Goal: Task Accomplishment & Management: Manage account settings

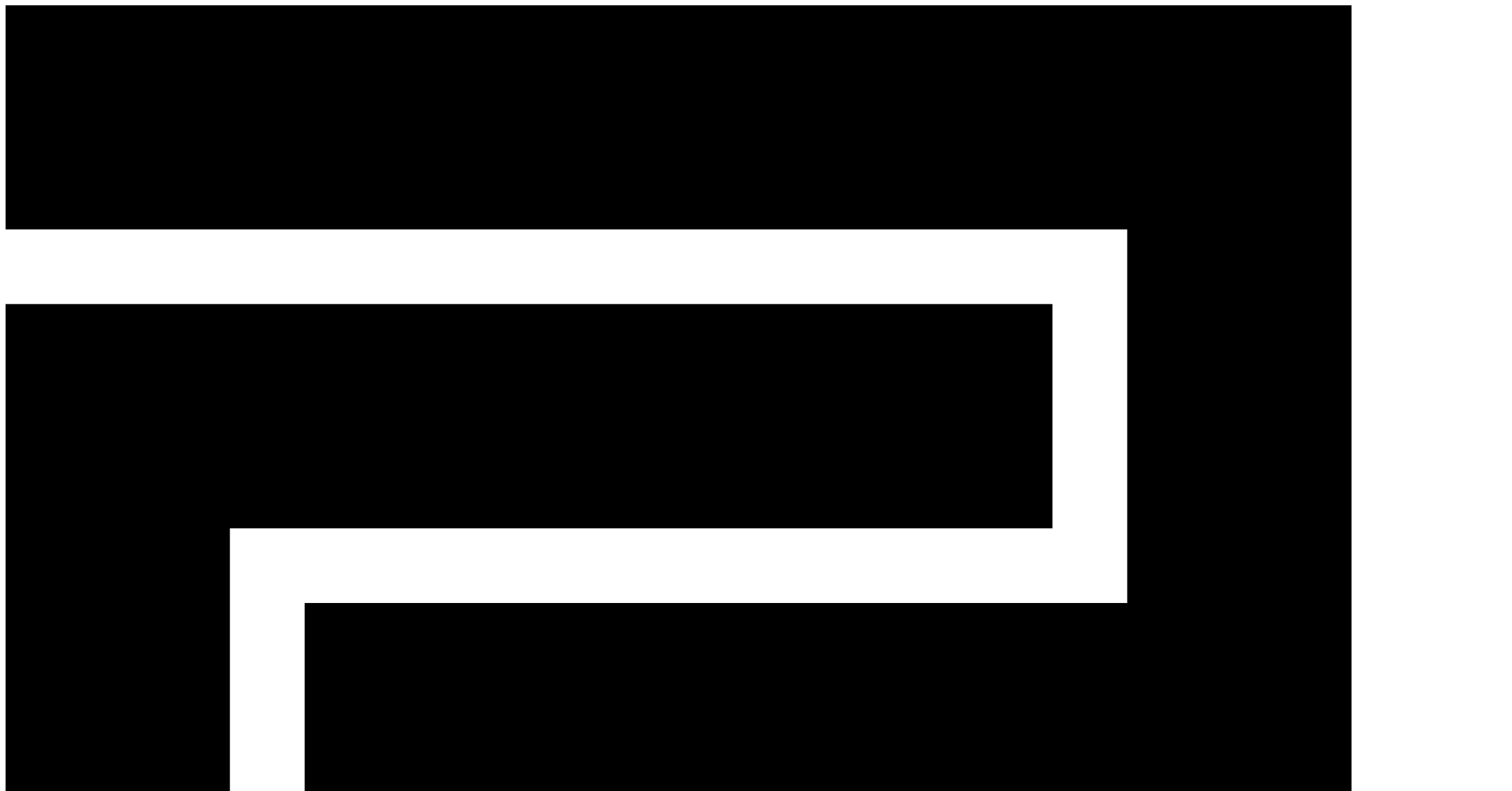
paste input "**********"
type input "**********"
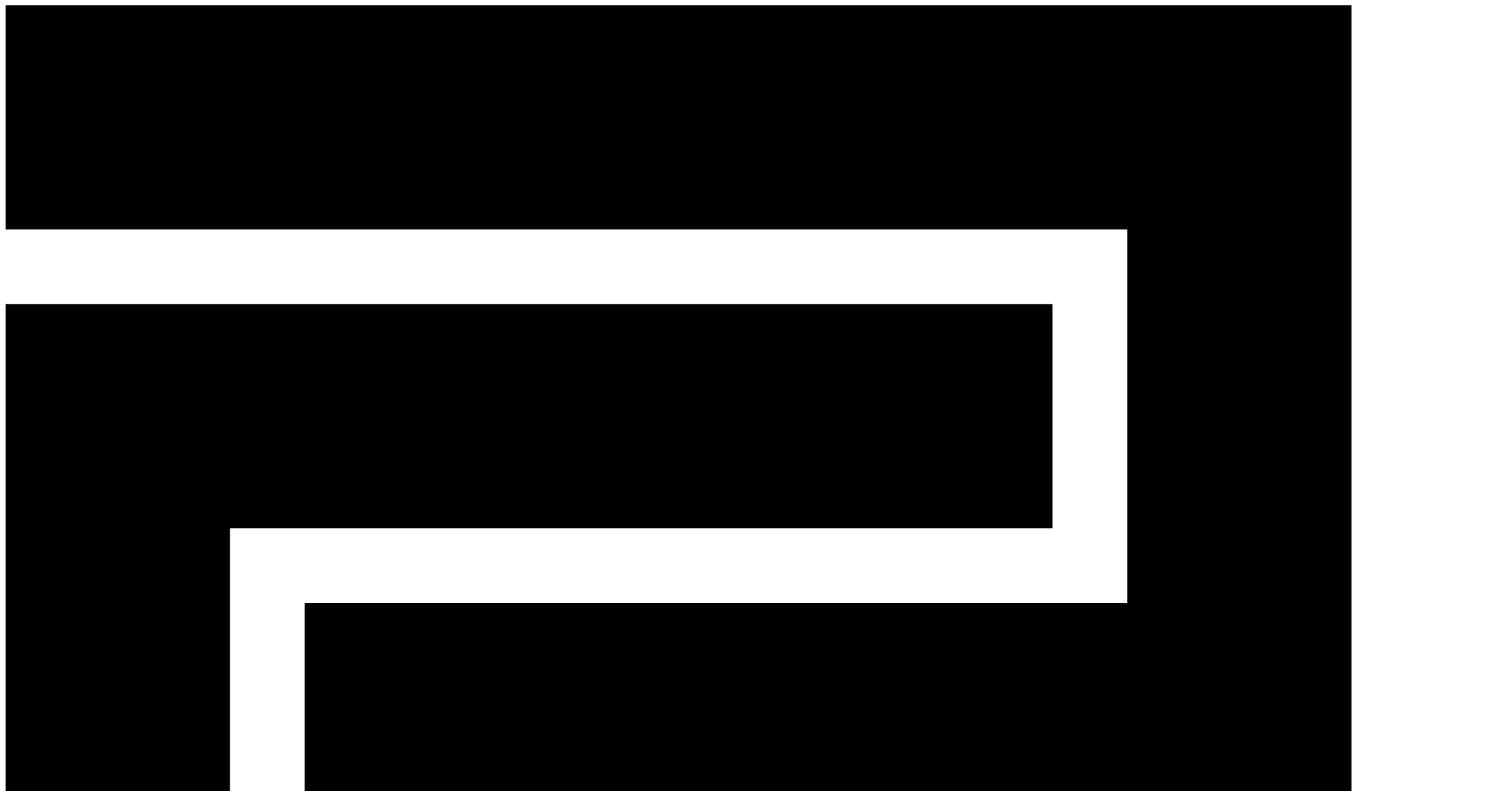
drag, startPoint x: 402, startPoint y: 74, endPoint x: 432, endPoint y: 68, distance: 30.6
drag, startPoint x: 831, startPoint y: 166, endPoint x: 653, endPoint y: 168, distance: 178.0
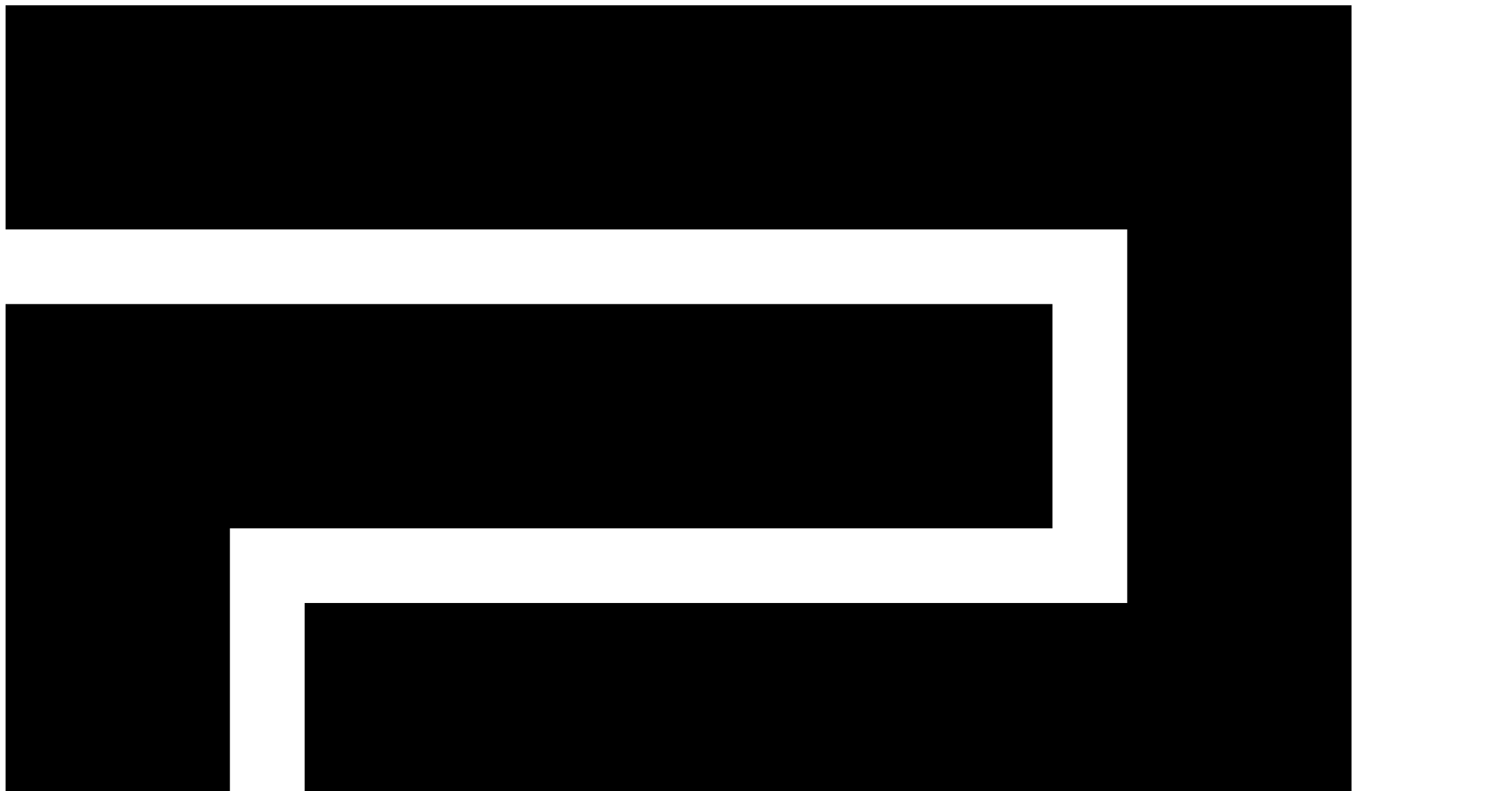
copy td "leeofany@naver.com"
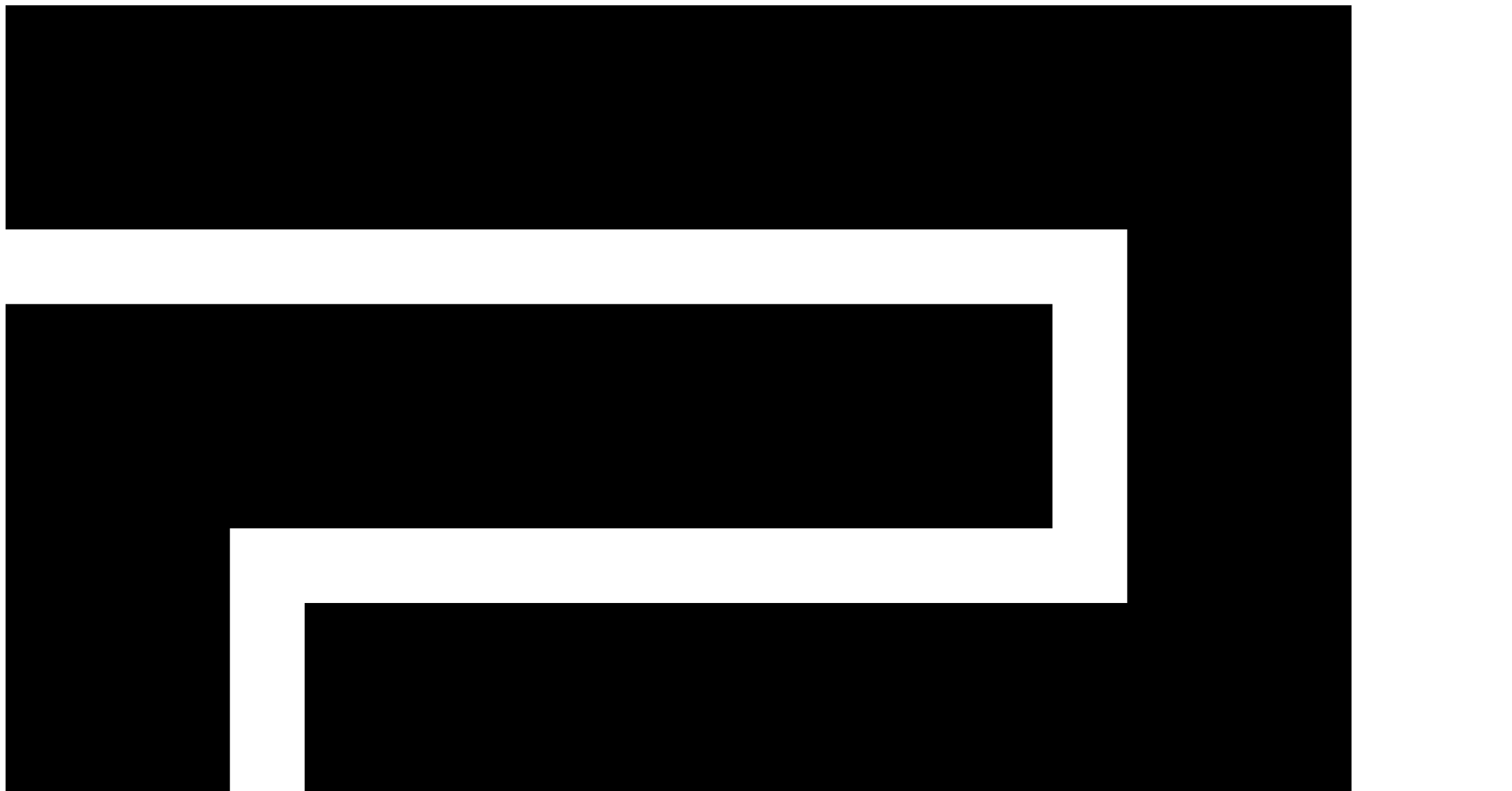
drag, startPoint x: 871, startPoint y: 174, endPoint x: 623, endPoint y: 170, distance: 248.0
copy tr "픽셀럽 pickceleb@gmail.com"
select select "********"
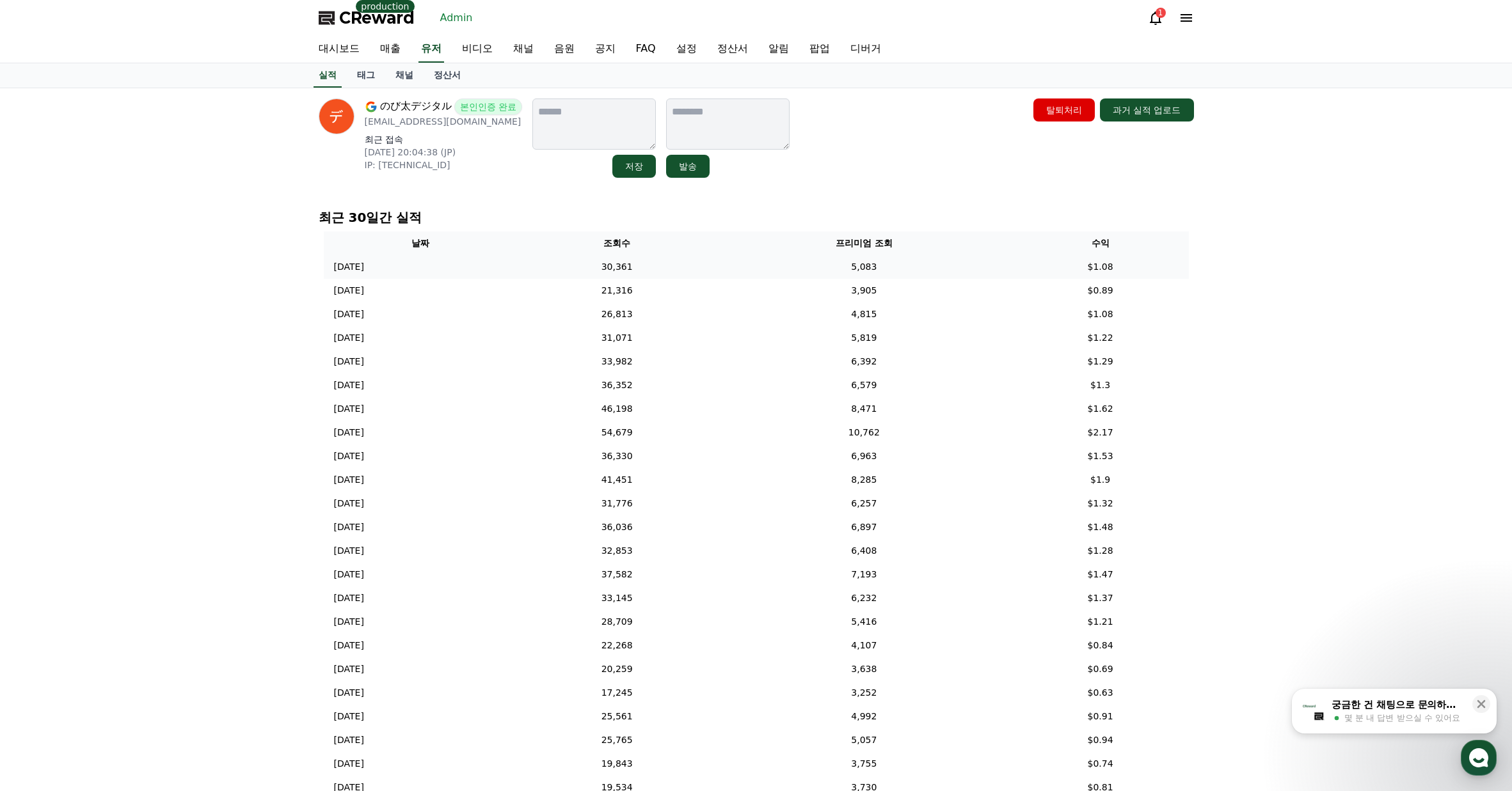
click at [825, 260] on td "5,083" at bounding box center [864, 267] width 296 height 24
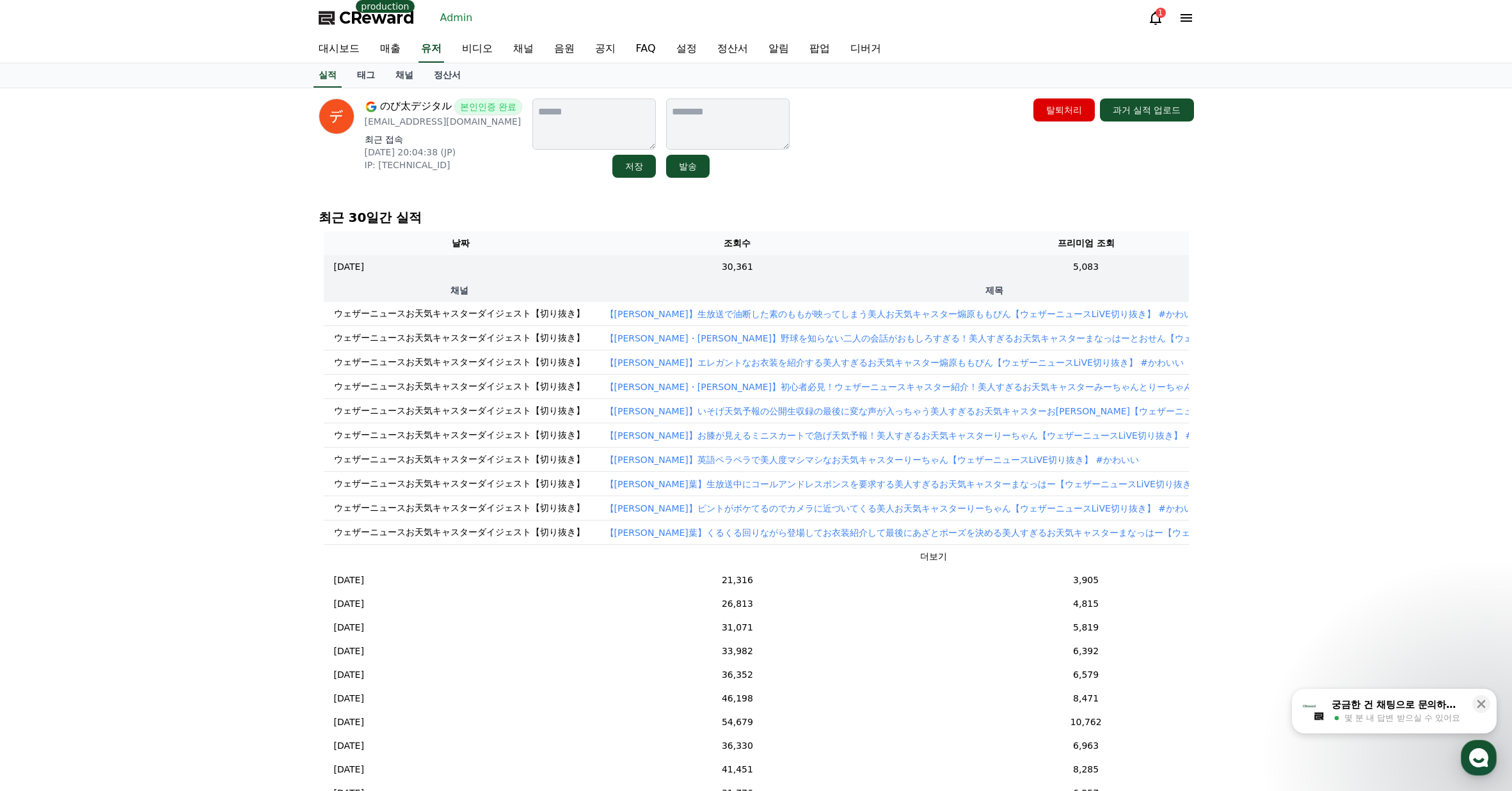
click at [887, 313] on p "【[PERSON_NAME]】生放送で油断した素のももが映ってしまう美人お天気キャスター煽原ももぴん【ウェザーニュースLiVE切り抜き】 #かわいい" at bounding box center [904, 314] width 597 height 13
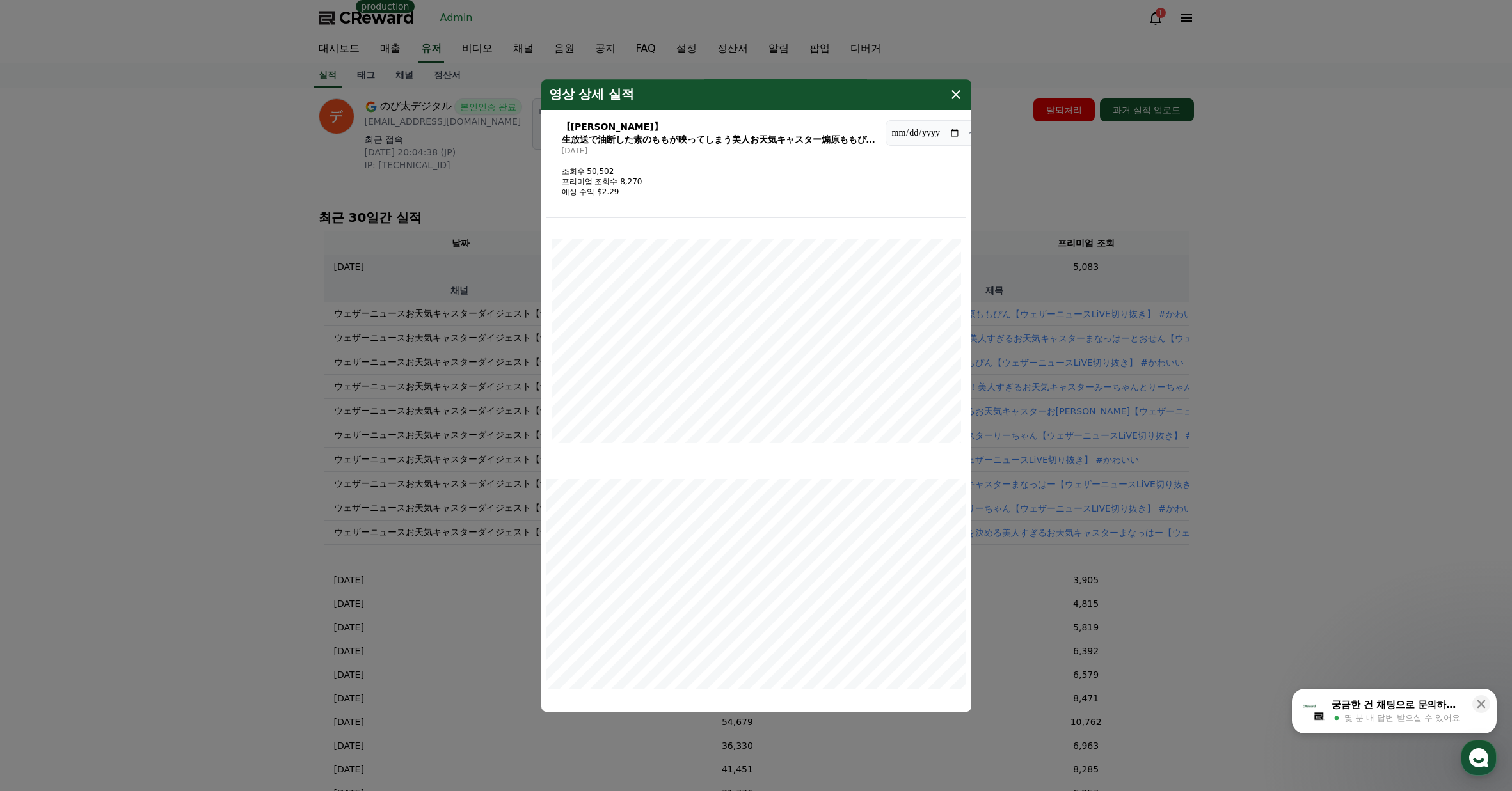
click at [1226, 232] on button "close modal" at bounding box center [756, 396] width 1512 height 791
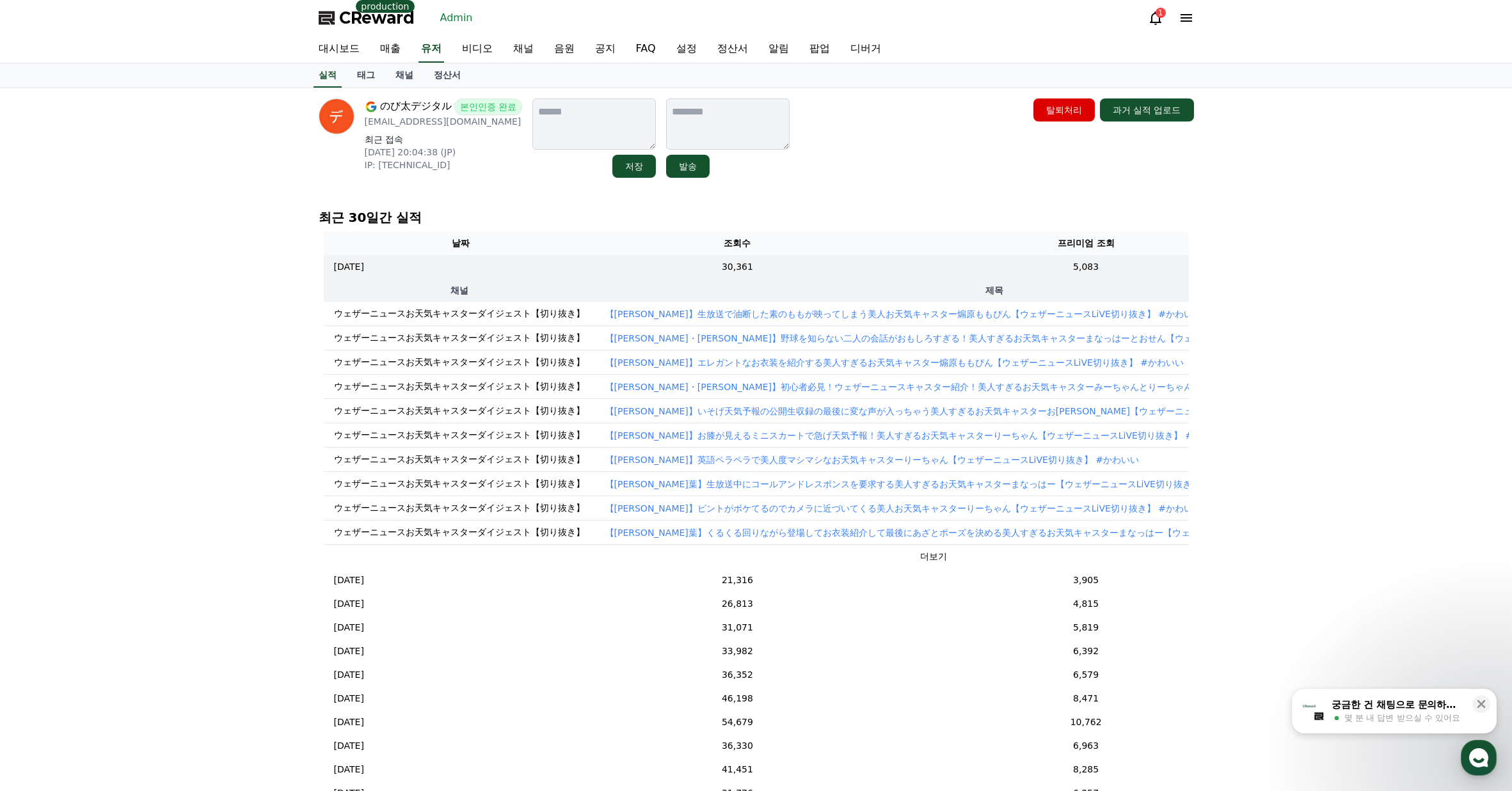
click at [949, 337] on p "【[PERSON_NAME]・[PERSON_NAME]】野球を知らない二人の会話がおもしろすぎる！美人すぎるお天気キャスターまなっはーとおせん【ウェザーニュ…" at bounding box center [981, 338] width 752 height 13
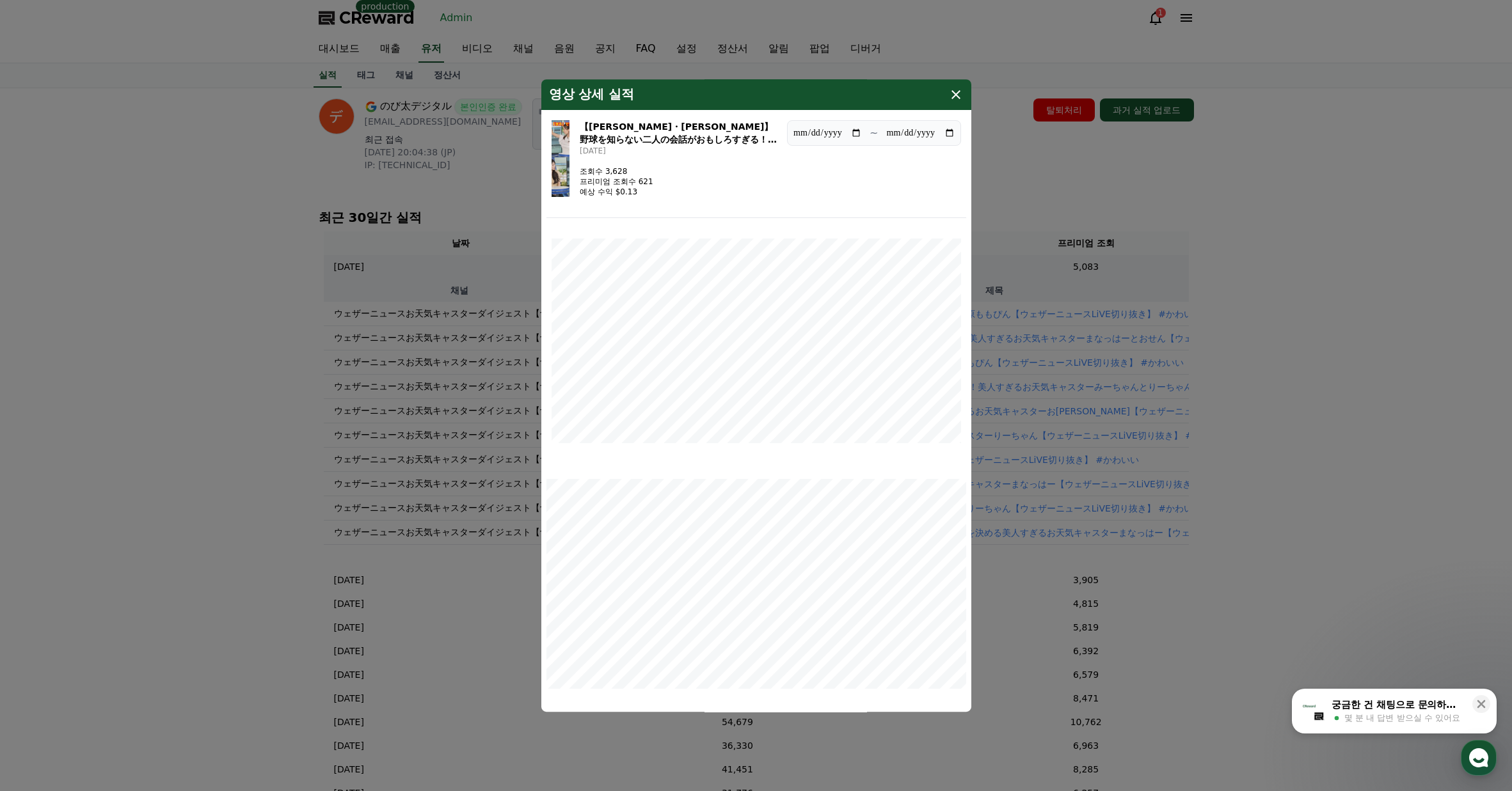
click at [1272, 321] on button "close modal" at bounding box center [756, 396] width 1512 height 791
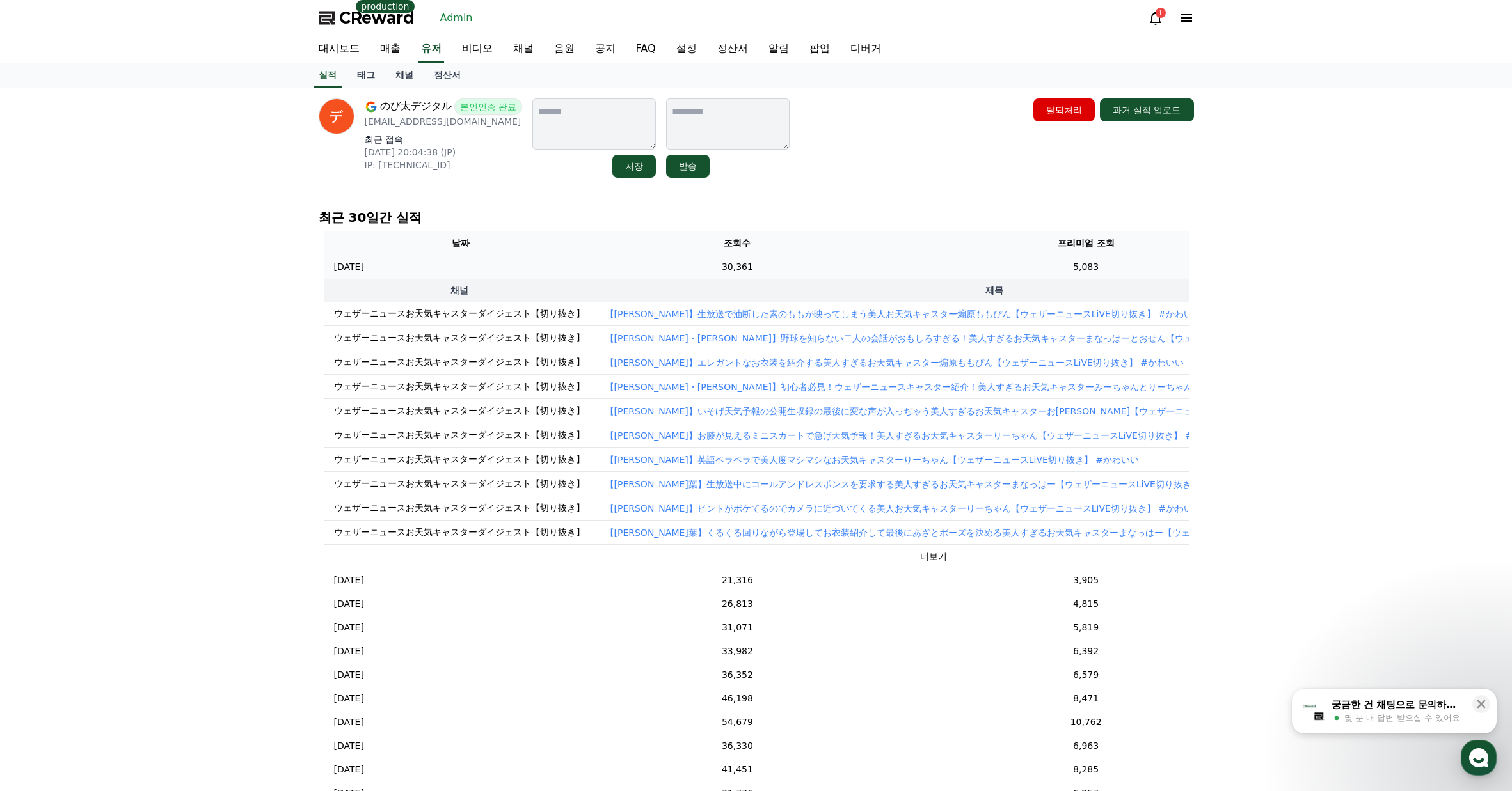
click at [1058, 276] on td "5,083" at bounding box center [1085, 267] width 417 height 24
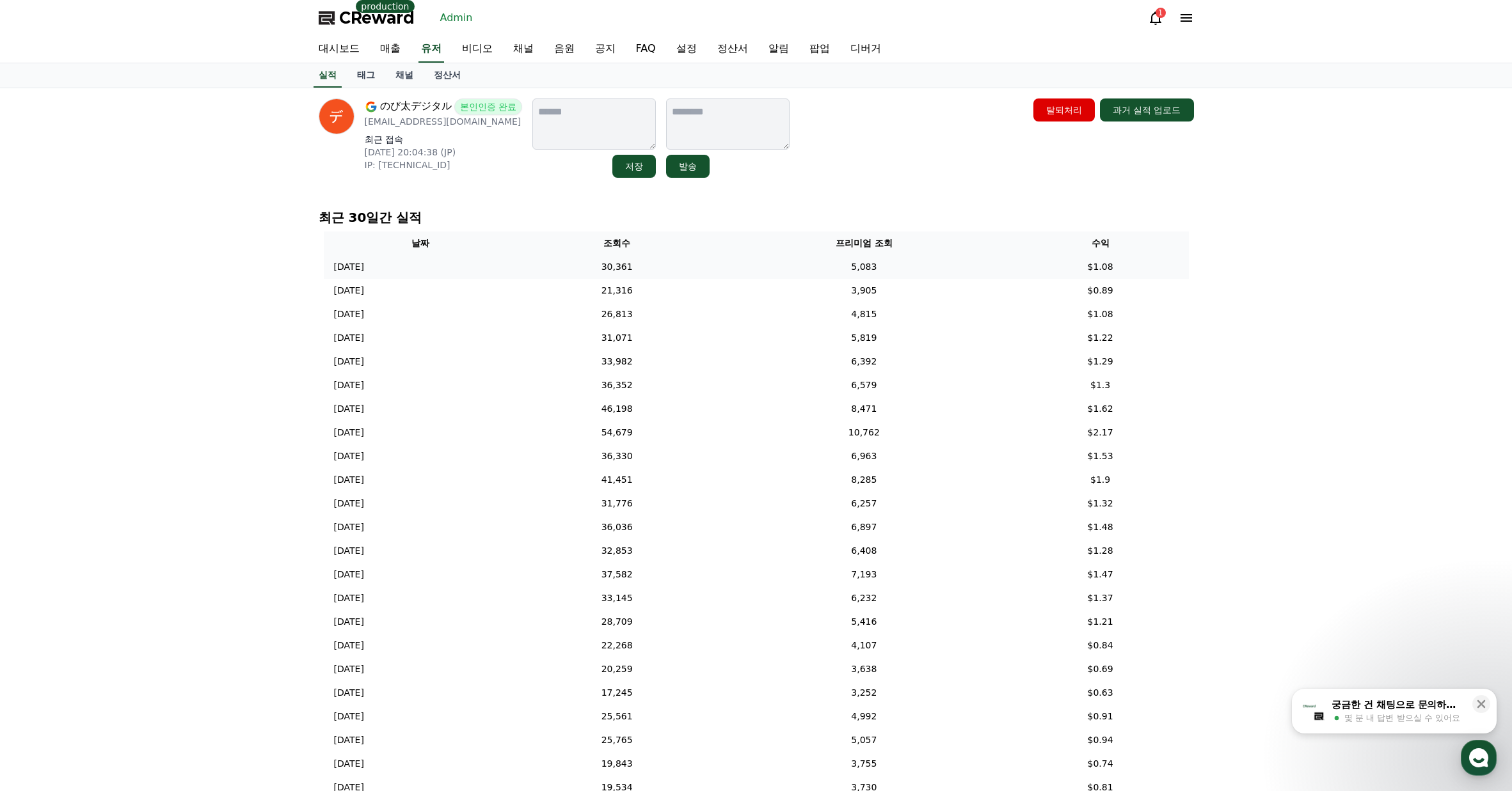
click at [1074, 264] on td "$1.08" at bounding box center [1100, 267] width 176 height 24
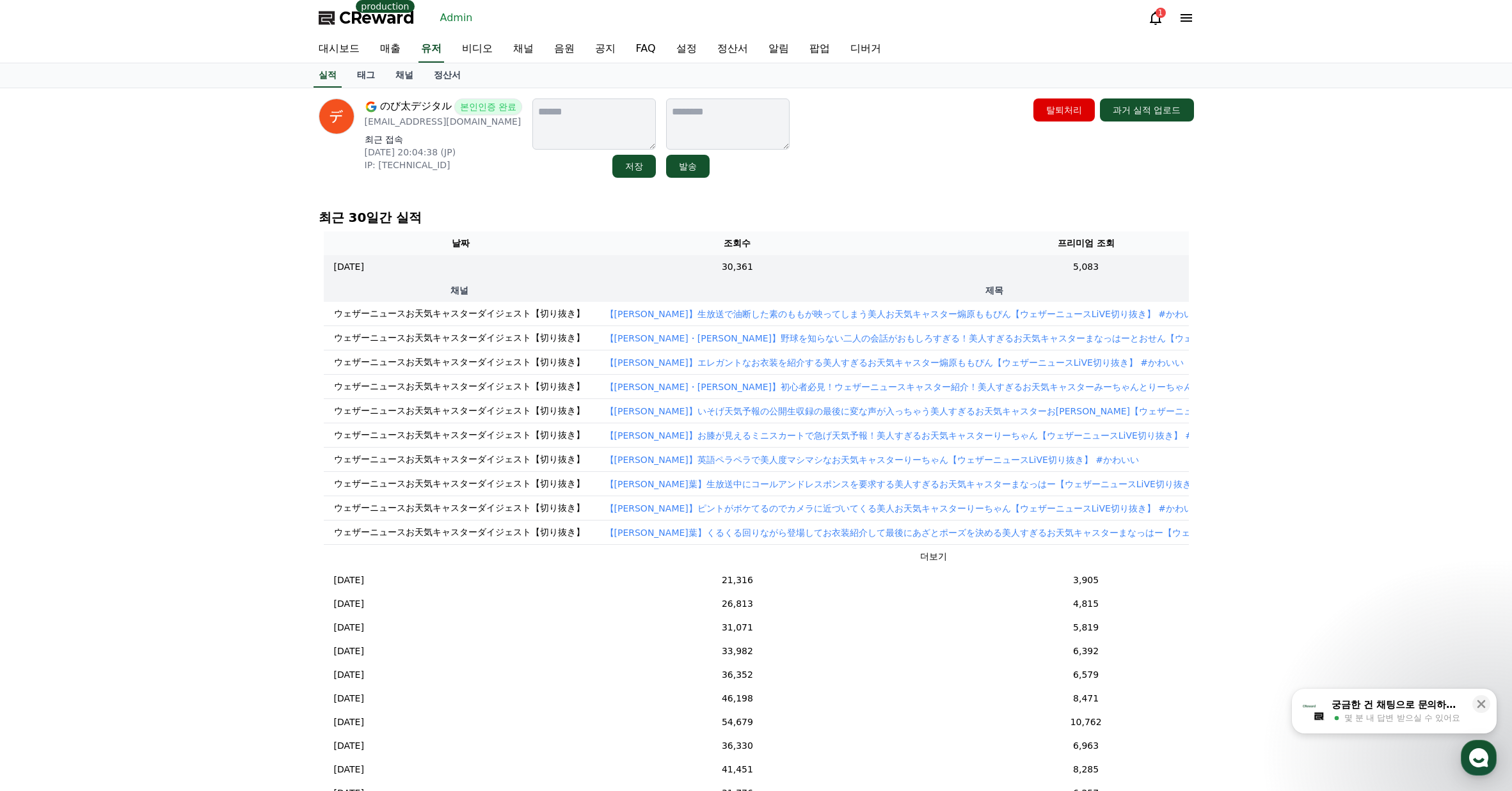
click at [1076, 318] on p "【[PERSON_NAME]】生放送で油断した素のももが映ってしまう美人お天気キャスター煽原ももぴん【ウェザーニュースLiVE切り抜き】 #かわいい" at bounding box center [904, 314] width 597 height 13
